Goal: Find specific page/section: Find specific page/section

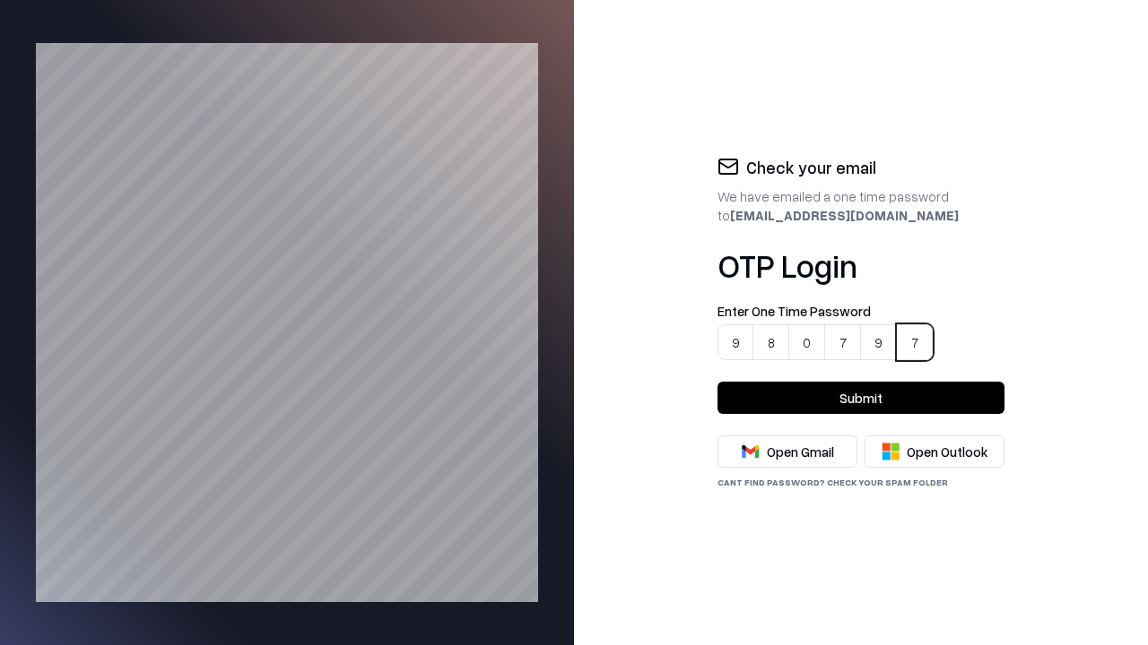
type input "******"
click at [861, 398] on button "Submit" at bounding box center [860, 398] width 287 height 32
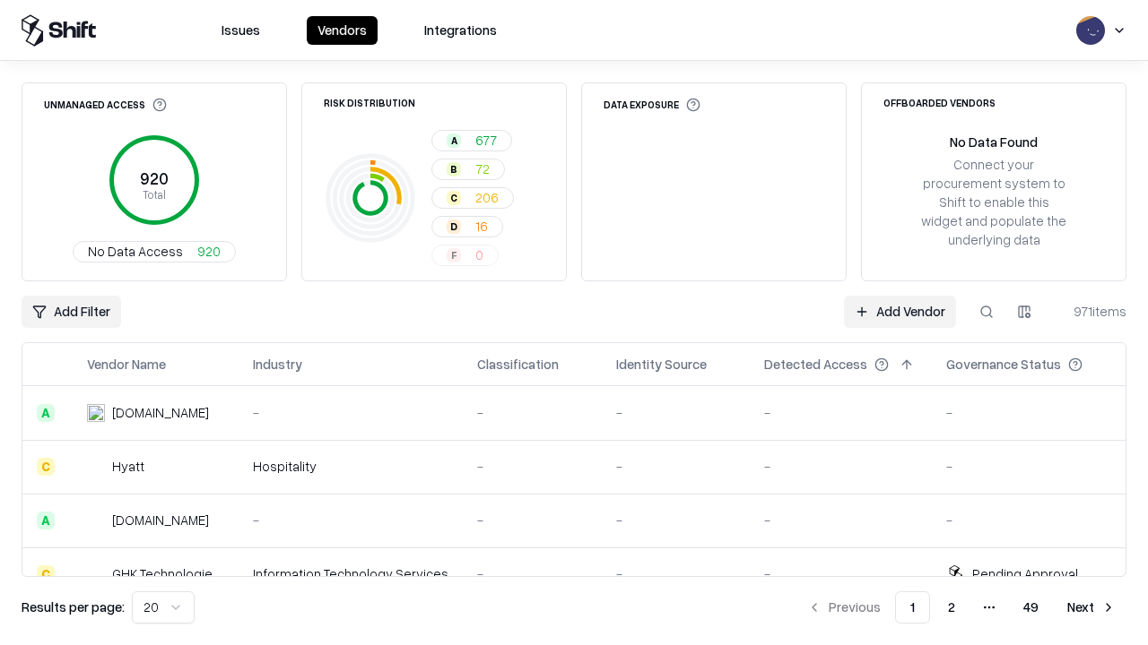
click at [574, 323] on div "Add Filter Add Vendor 971 items" at bounding box center [574, 312] width 1105 height 32
click at [70, 312] on html "Issues Vendors Integrations Unmanaged Access 920 Total No Data Access 920 Risk …" at bounding box center [574, 322] width 1148 height 645
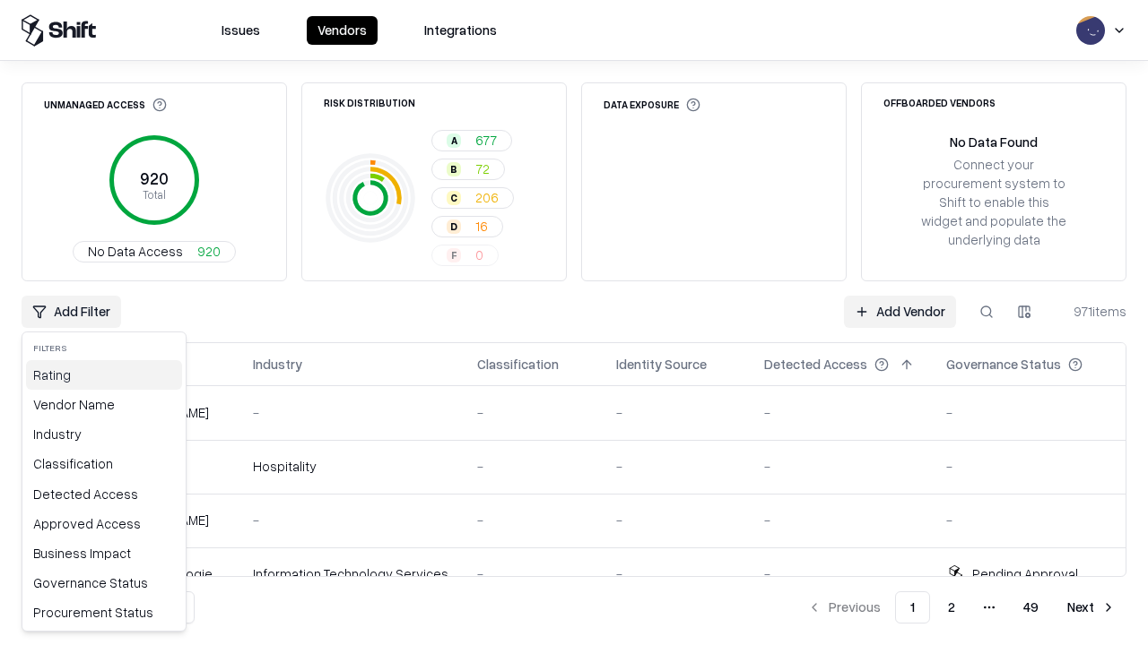
click at [100, 375] on div "Rating" at bounding box center [104, 375] width 156 height 30
click at [574, 323] on html "Issues Vendors Integrations Unmanaged Access 920 Total No Data Access 920 Risk …" at bounding box center [574, 322] width 1148 height 645
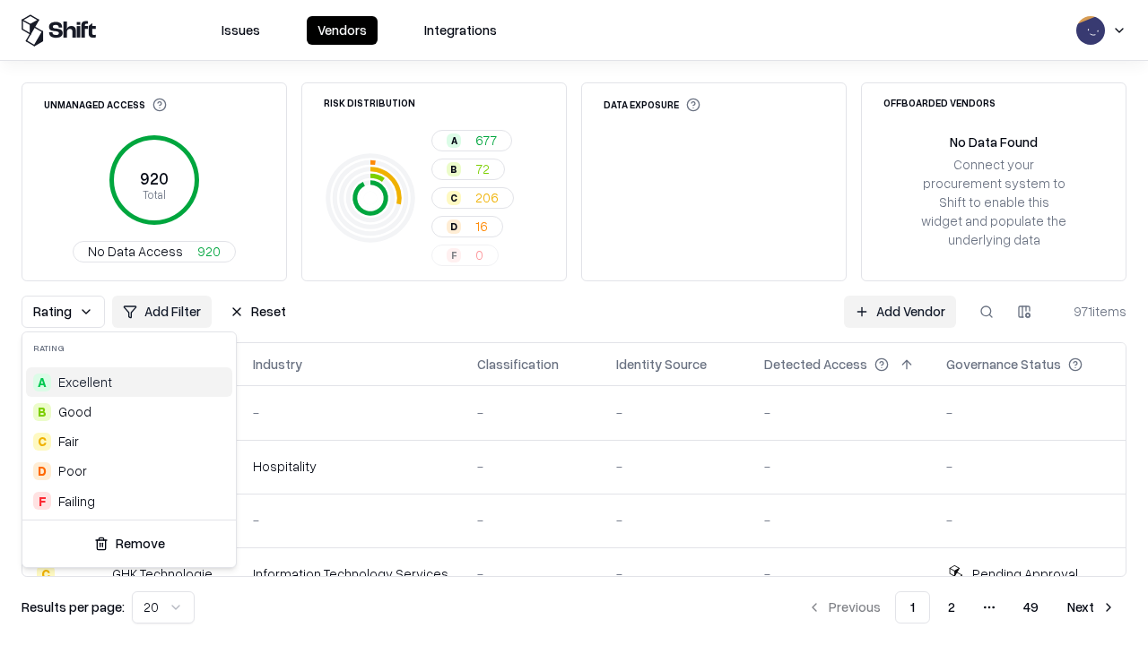
click at [574, 323] on html "Issues Vendors Integrations Unmanaged Access 920 Total No Data Access 920 Risk …" at bounding box center [574, 322] width 1148 height 645
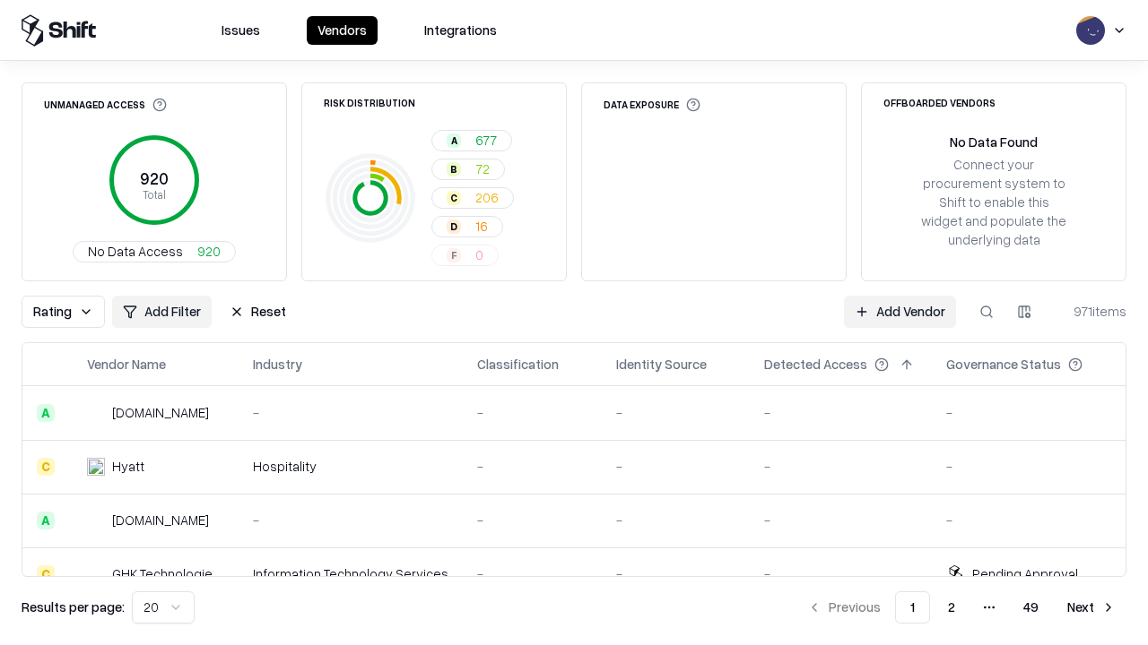
click at [253, 312] on button "Reset" at bounding box center [258, 312] width 78 height 32
click at [574, 323] on div "Rating Add Filter Reset Add Vendor 971 items" at bounding box center [574, 312] width 1105 height 32
click at [70, 312] on html "Issues Vendors Integrations Unmanaged Access 920 Total No Data Access 920 Risk …" at bounding box center [574, 322] width 1148 height 645
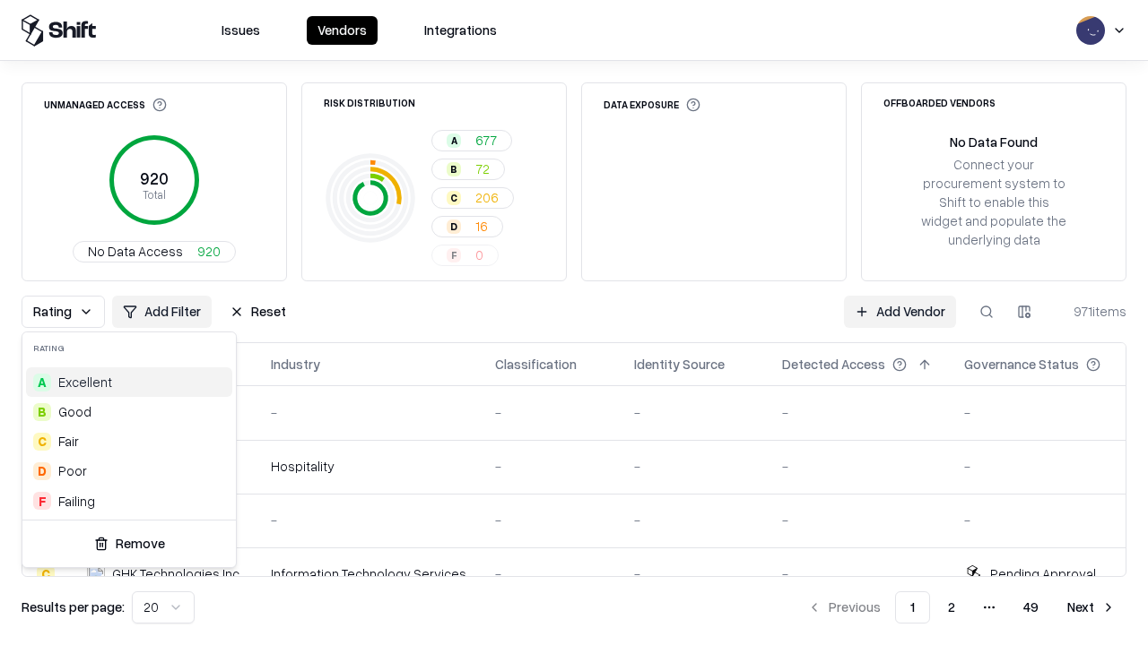
click at [126, 501] on div "F Failing" at bounding box center [129, 502] width 206 height 30
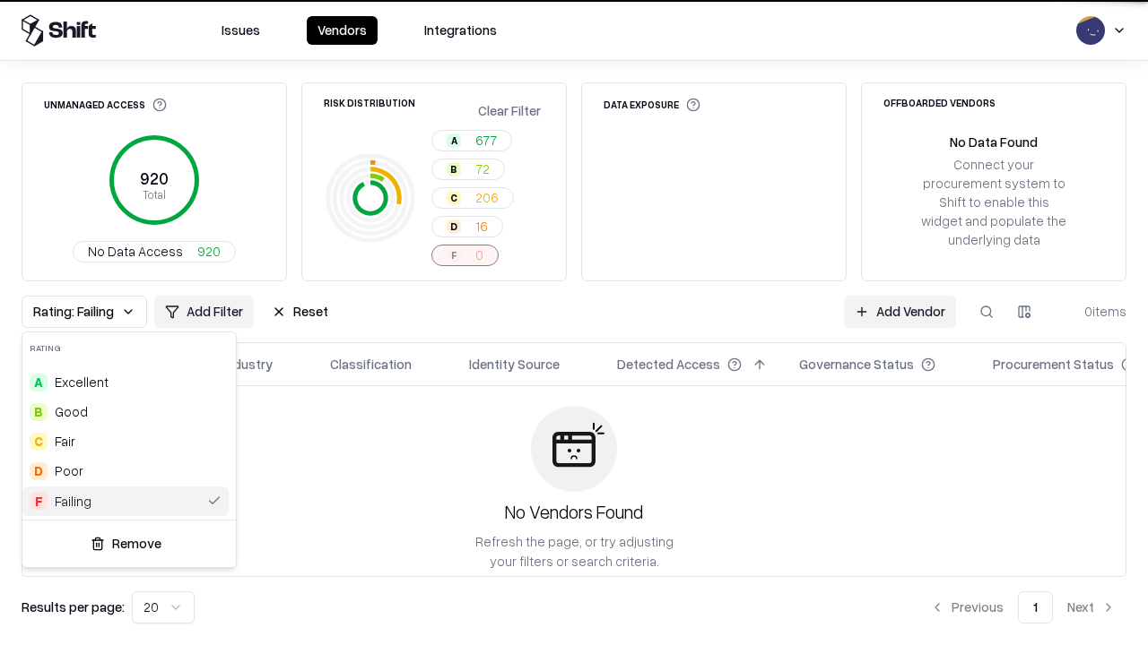
click at [574, 323] on html "Issues Vendors Integrations Unmanaged Access 920 Total No Data Access 920 Risk …" at bounding box center [574, 322] width 1148 height 645
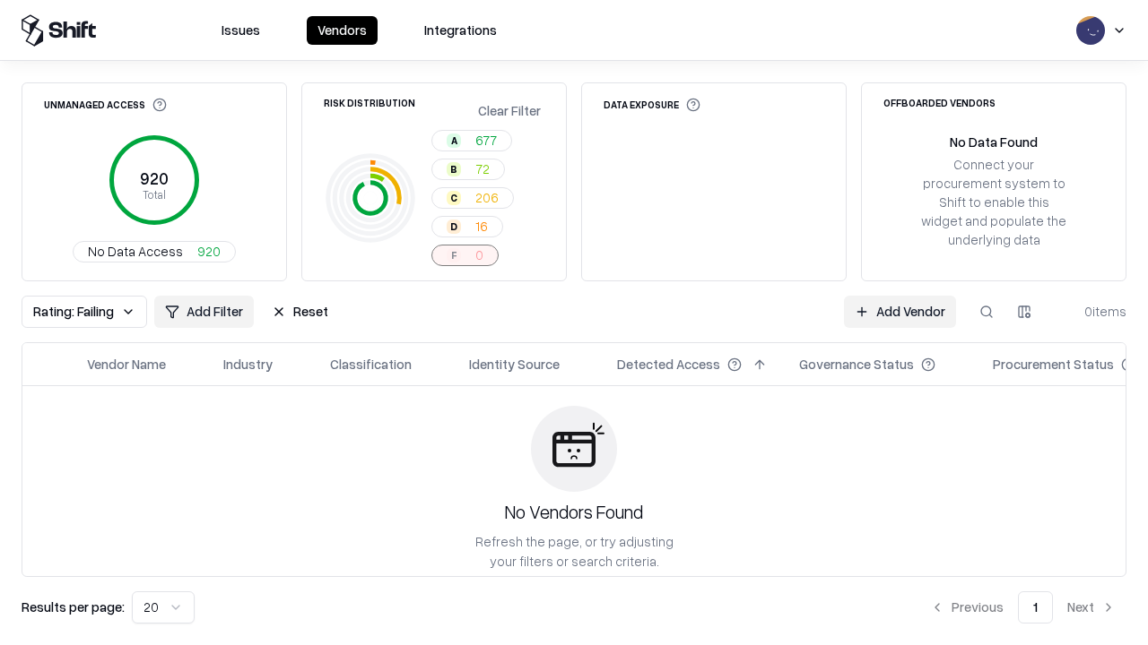
click at [294, 312] on button "Reset" at bounding box center [300, 312] width 78 height 32
click at [574, 323] on div "Add Filter Add Vendor 0 items" at bounding box center [574, 312] width 1105 height 32
click at [70, 312] on html "Issues Vendors Integrations Unmanaged Access 920 Total No Data Access 920 Risk …" at bounding box center [574, 322] width 1148 height 645
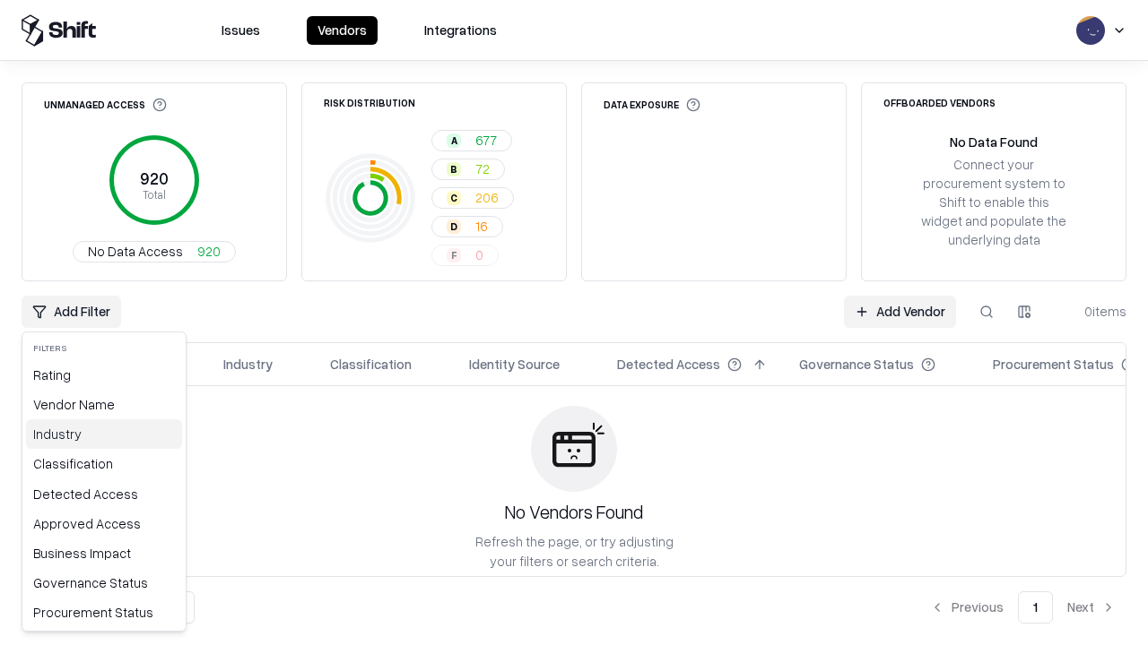
click at [100, 434] on div "Industry" at bounding box center [104, 435] width 156 height 30
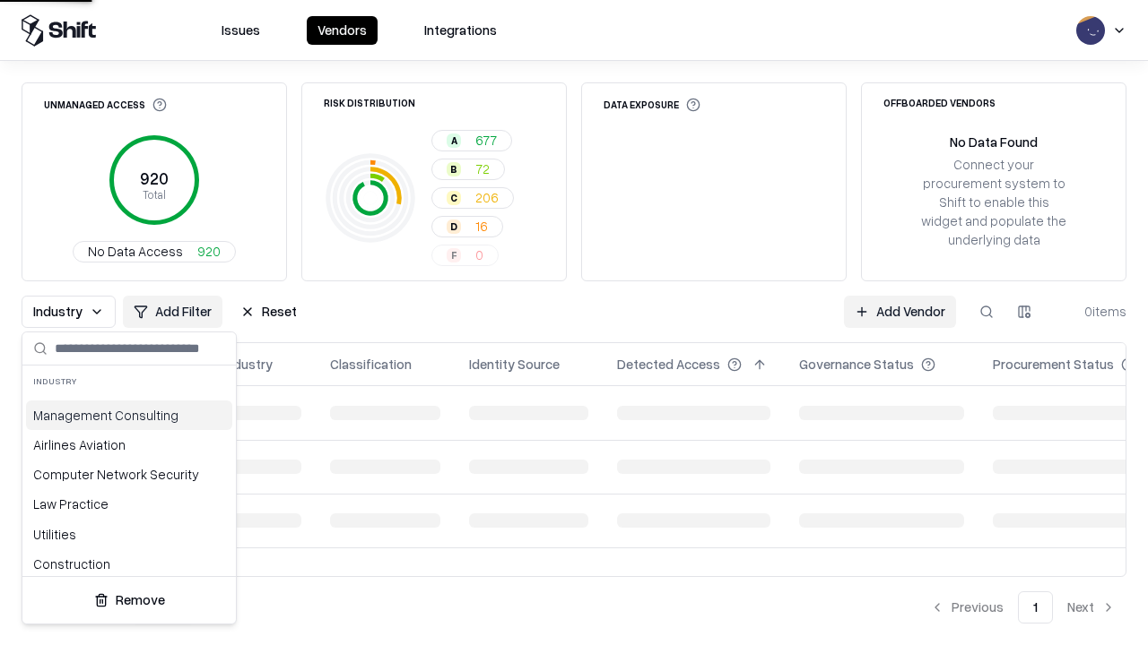
click at [574, 323] on html "Issues Vendors Integrations Unmanaged Access 920 Total No Data Access 920 Risk …" at bounding box center [574, 322] width 1148 height 645
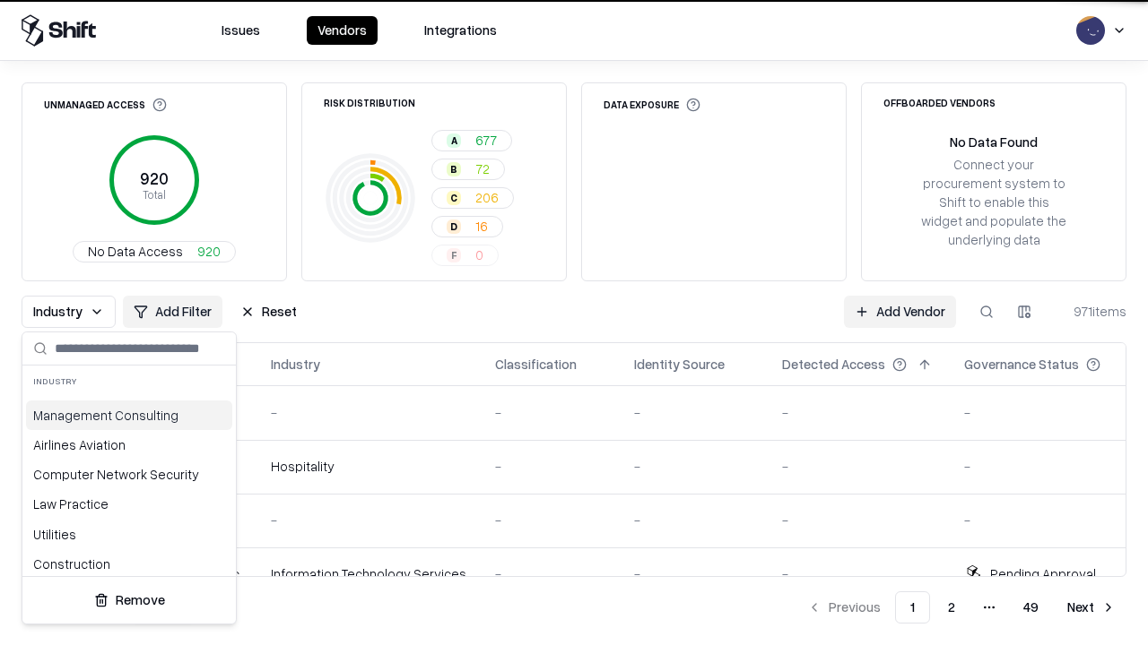
click at [264, 312] on button "Reset" at bounding box center [269, 312] width 78 height 32
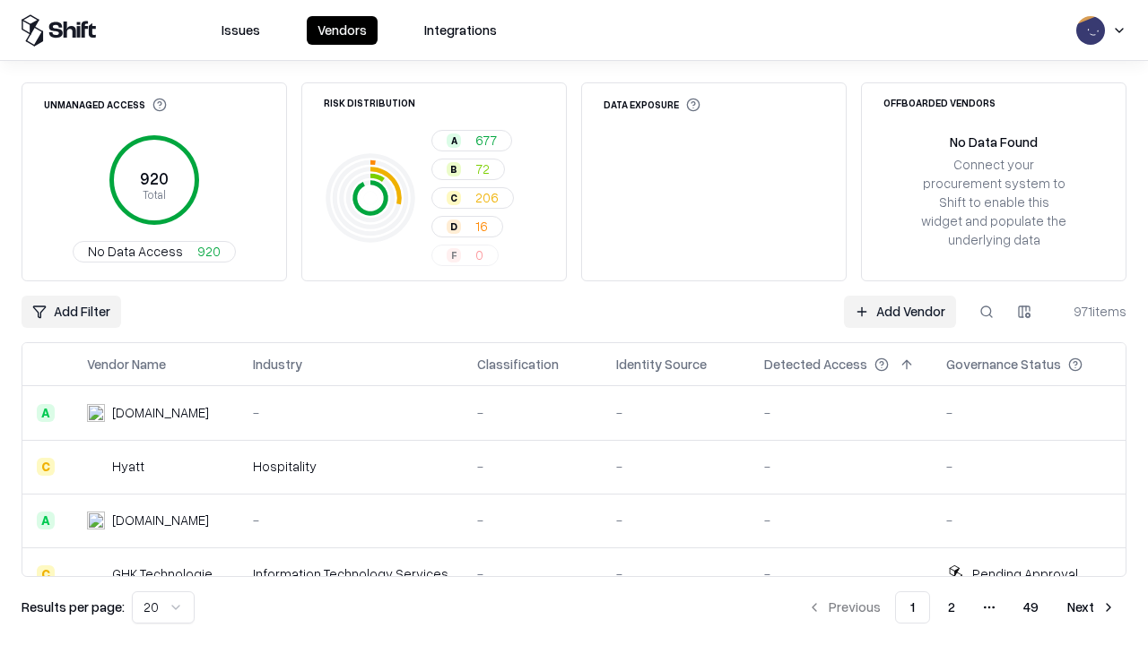
click at [574, 323] on div "Add Filter Add Vendor 971 items" at bounding box center [574, 312] width 1105 height 32
click at [70, 312] on html "Issues Vendors Integrations Unmanaged Access 920 Total No Data Access 920 Risk …" at bounding box center [574, 322] width 1148 height 645
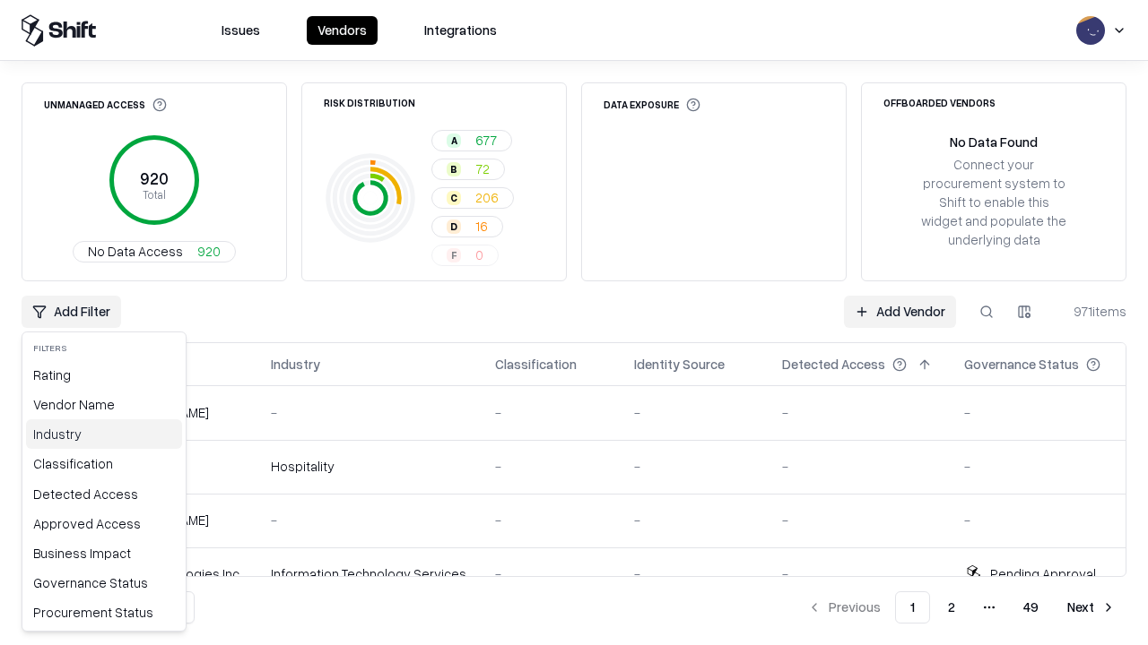
click at [100, 434] on div "Industry" at bounding box center [104, 435] width 156 height 30
